Goal: Information Seeking & Learning: Learn about a topic

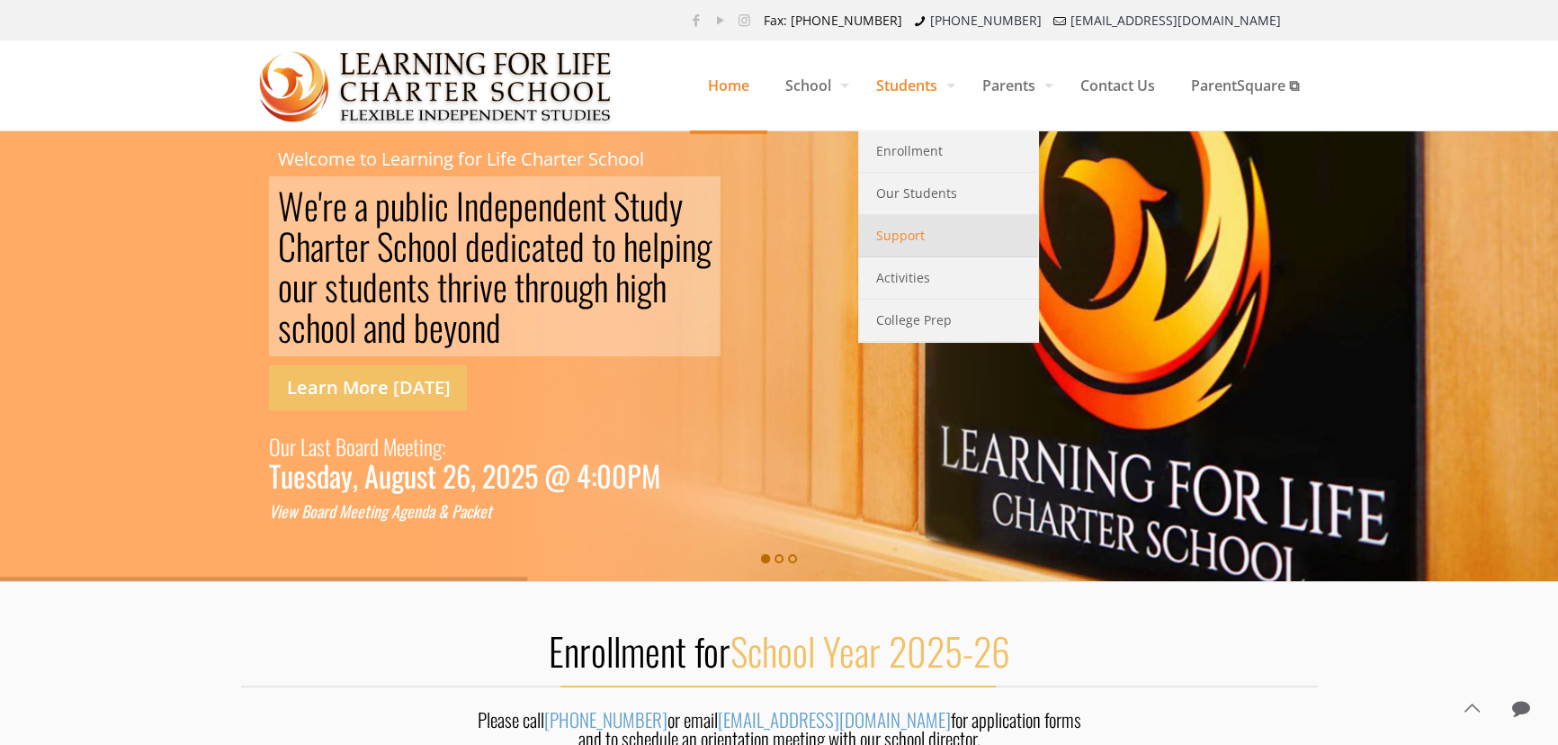
click at [880, 237] on span "Support" at bounding box center [900, 235] width 49 height 23
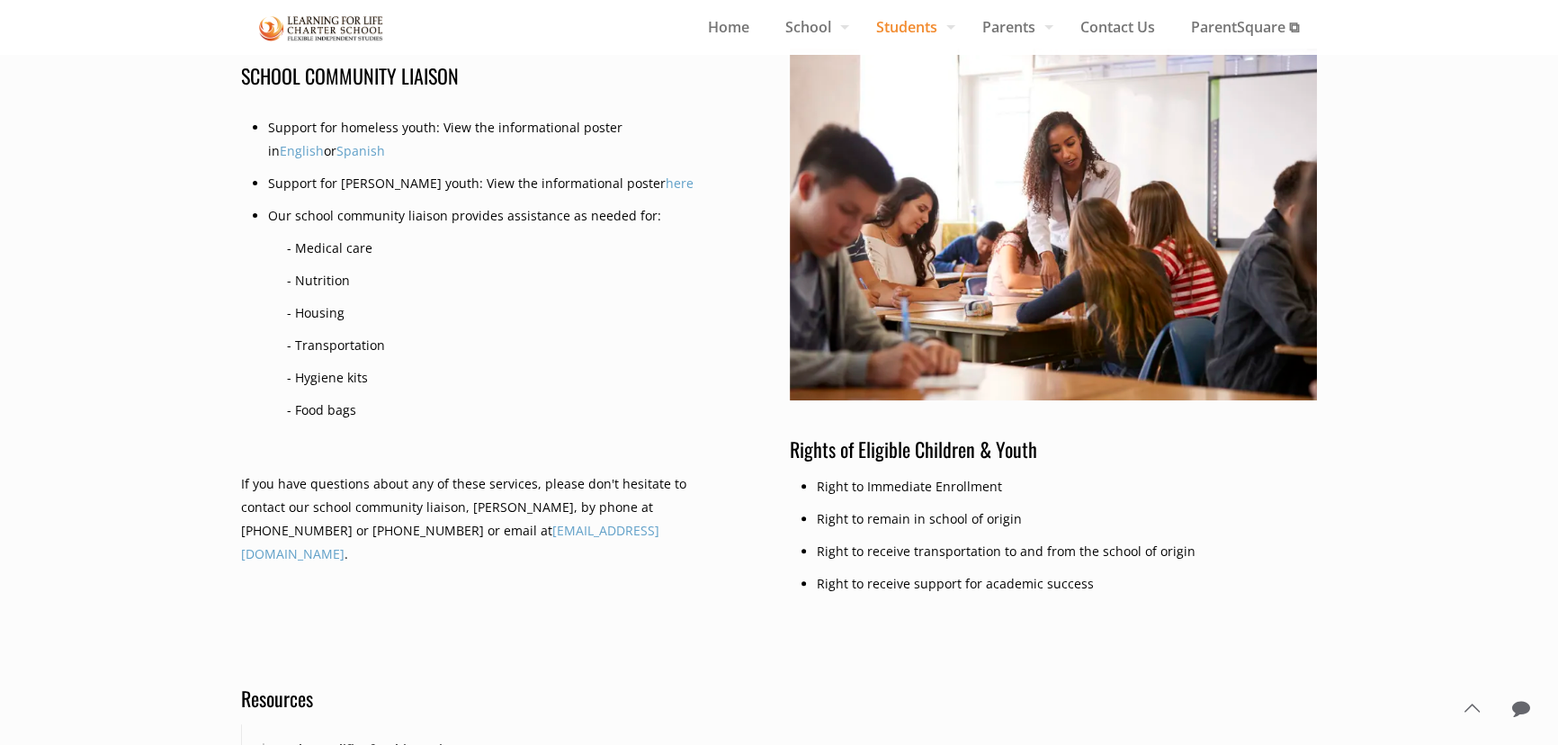
scroll to position [1226, 0]
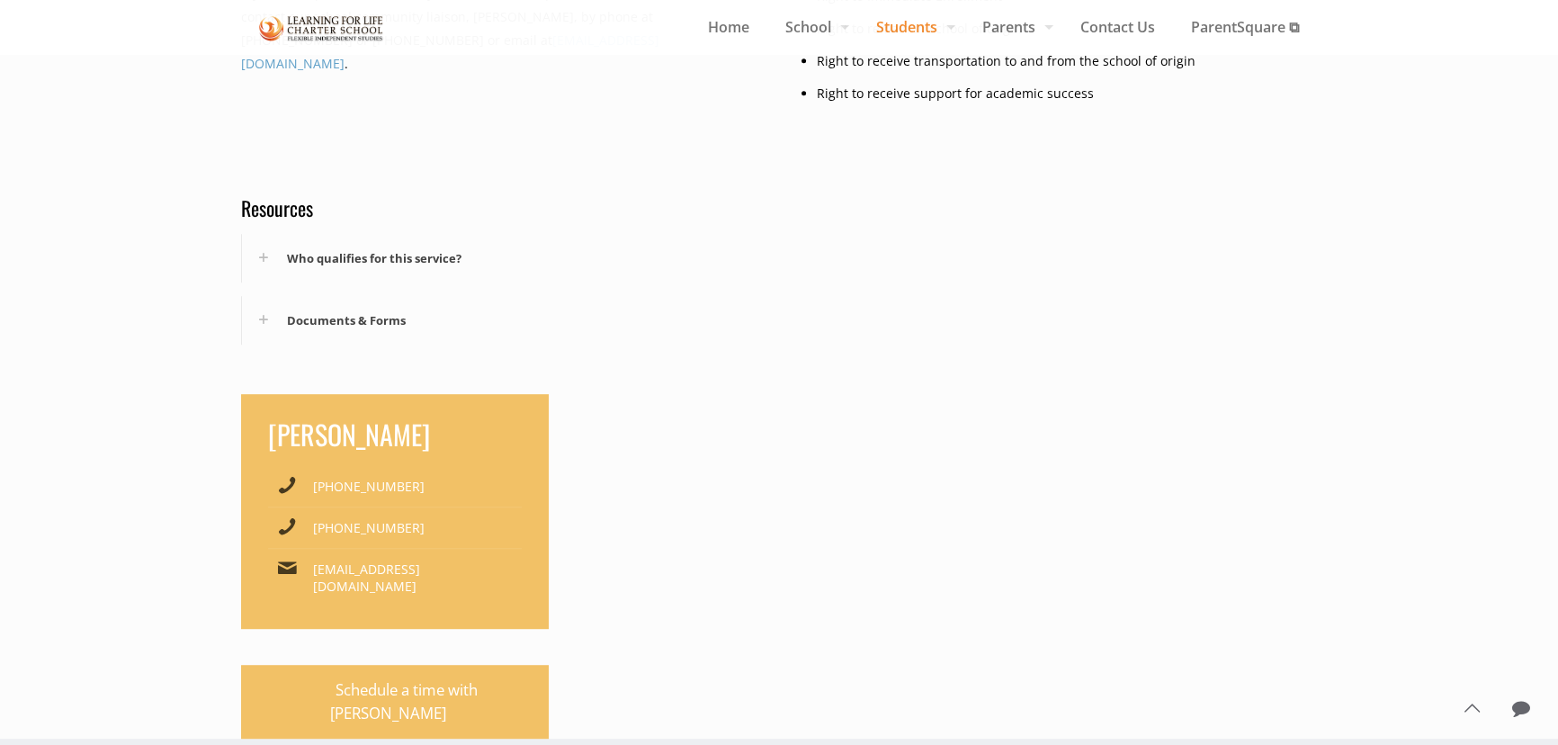
click at [322, 256] on div "Who qualifies for this service?" at bounding box center [505, 258] width 526 height 49
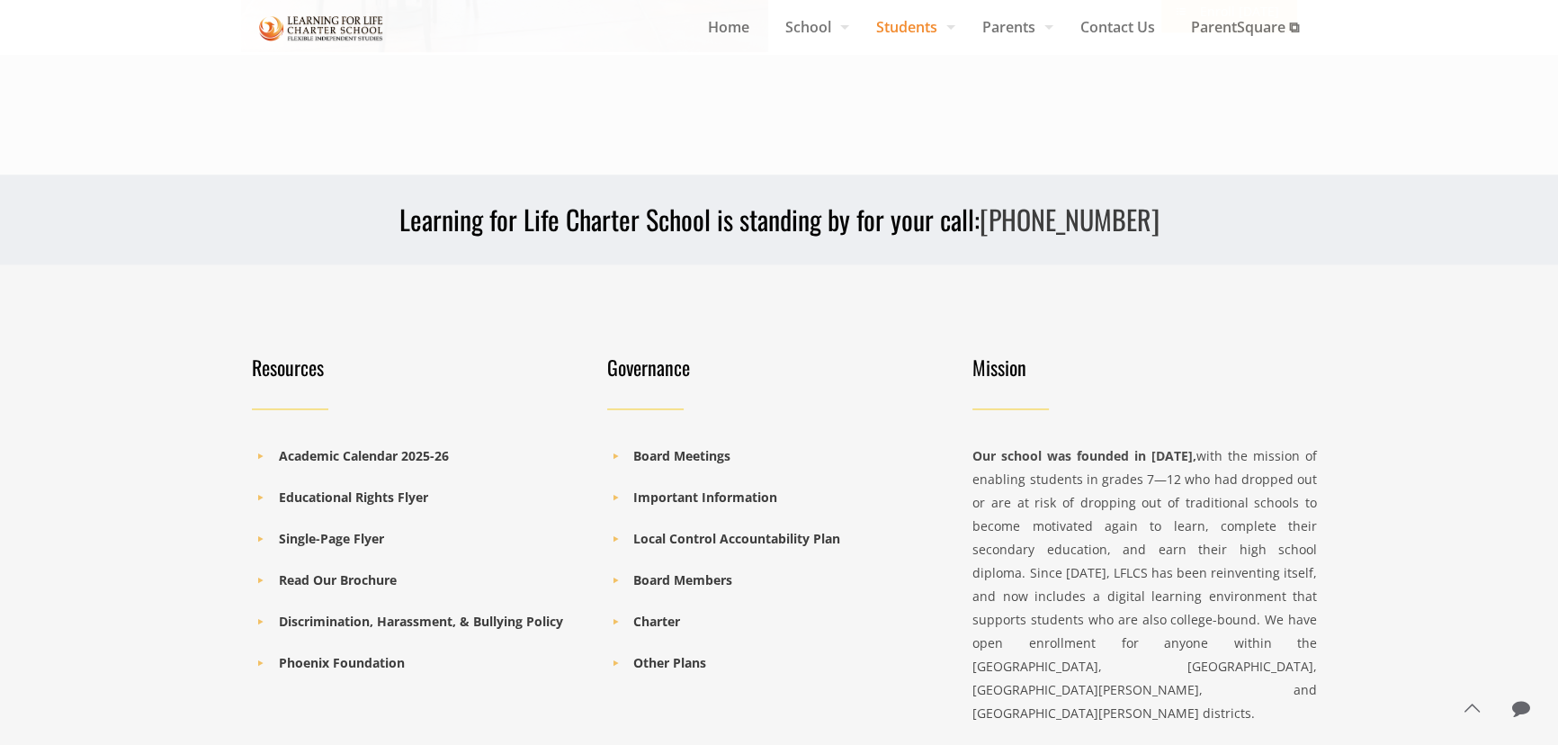
scroll to position [3270, 0]
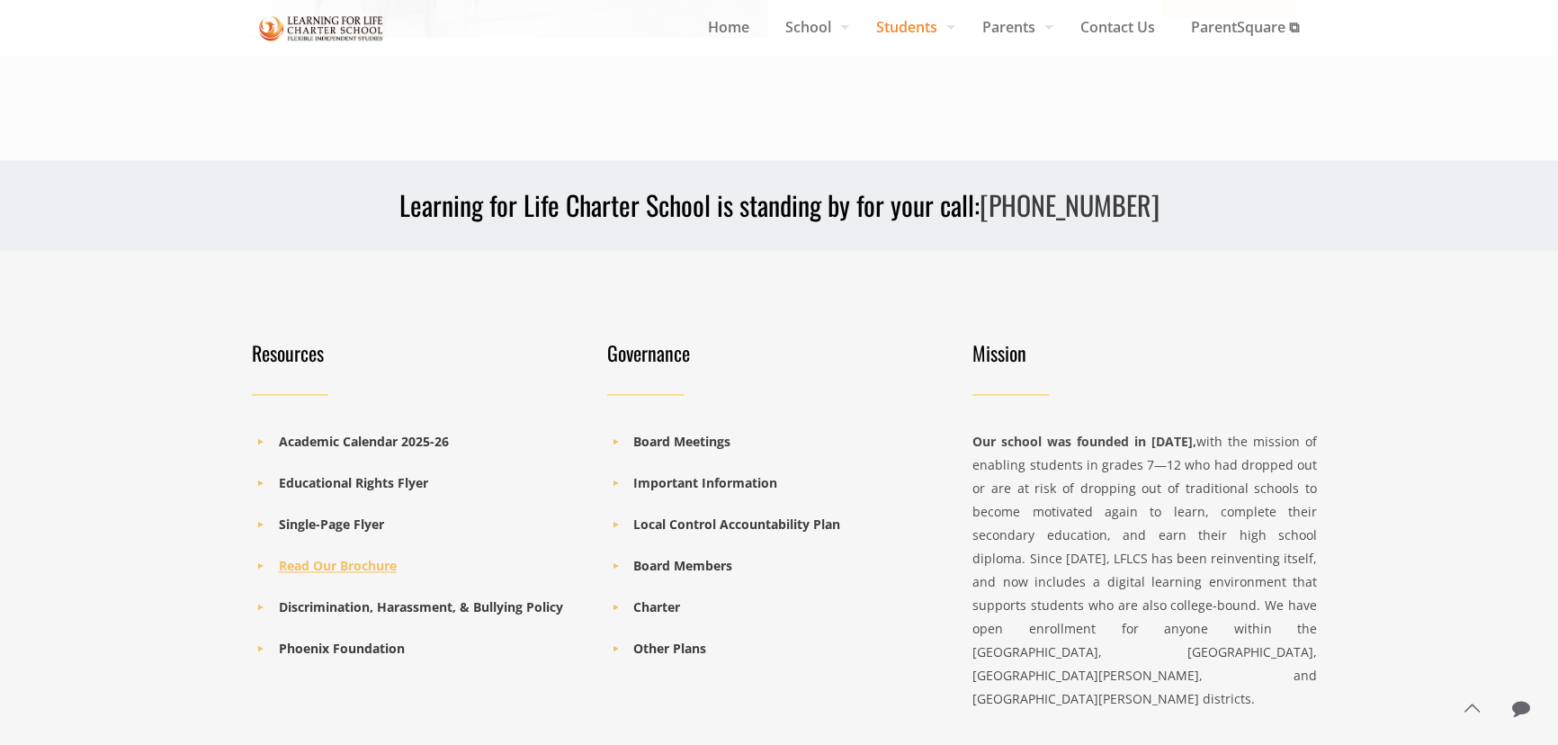
click at [334, 557] on b "Read Our Brochure" at bounding box center [338, 565] width 118 height 17
